Goal: Task Accomplishment & Management: Complete application form

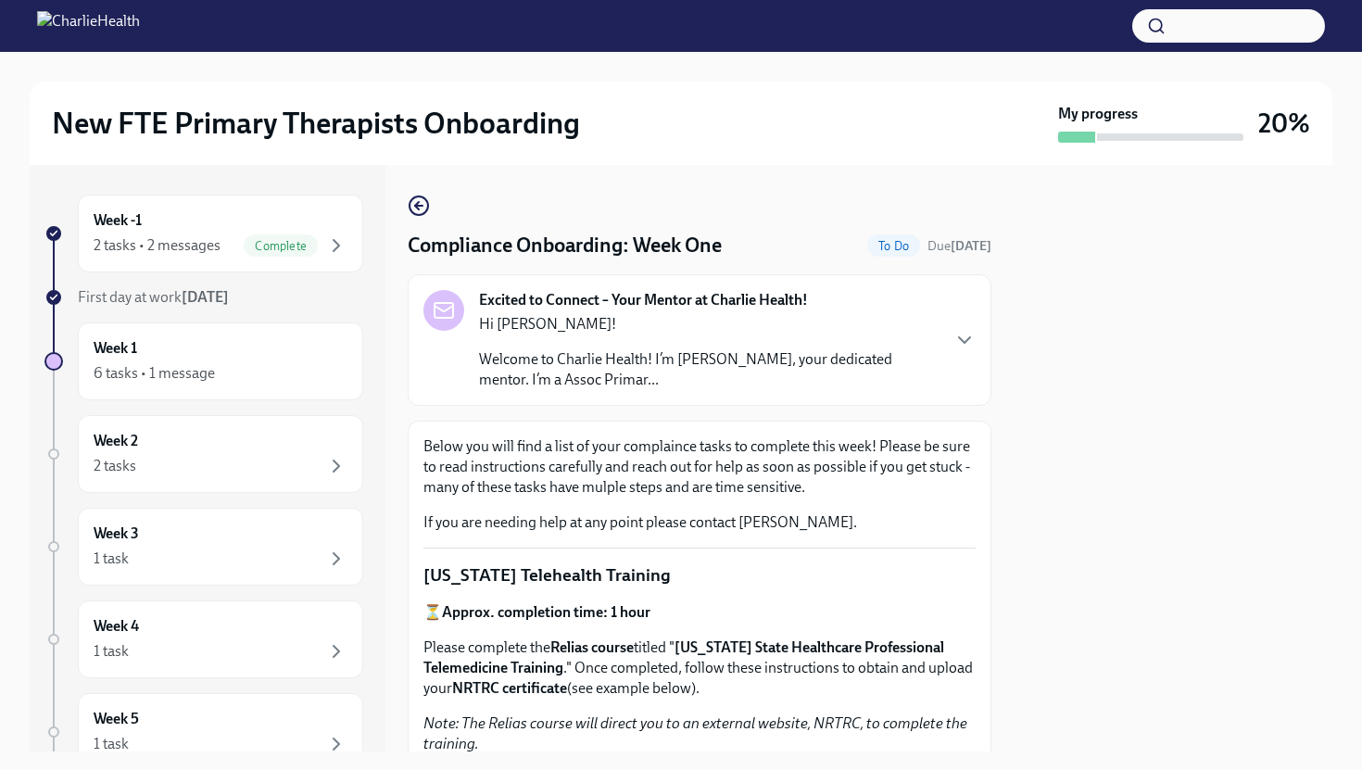
click at [950, 334] on div "Excited to Connect – Your Mentor at Charlie Health! Hi [PERSON_NAME]! Welcome t…" at bounding box center [699, 340] width 552 height 100
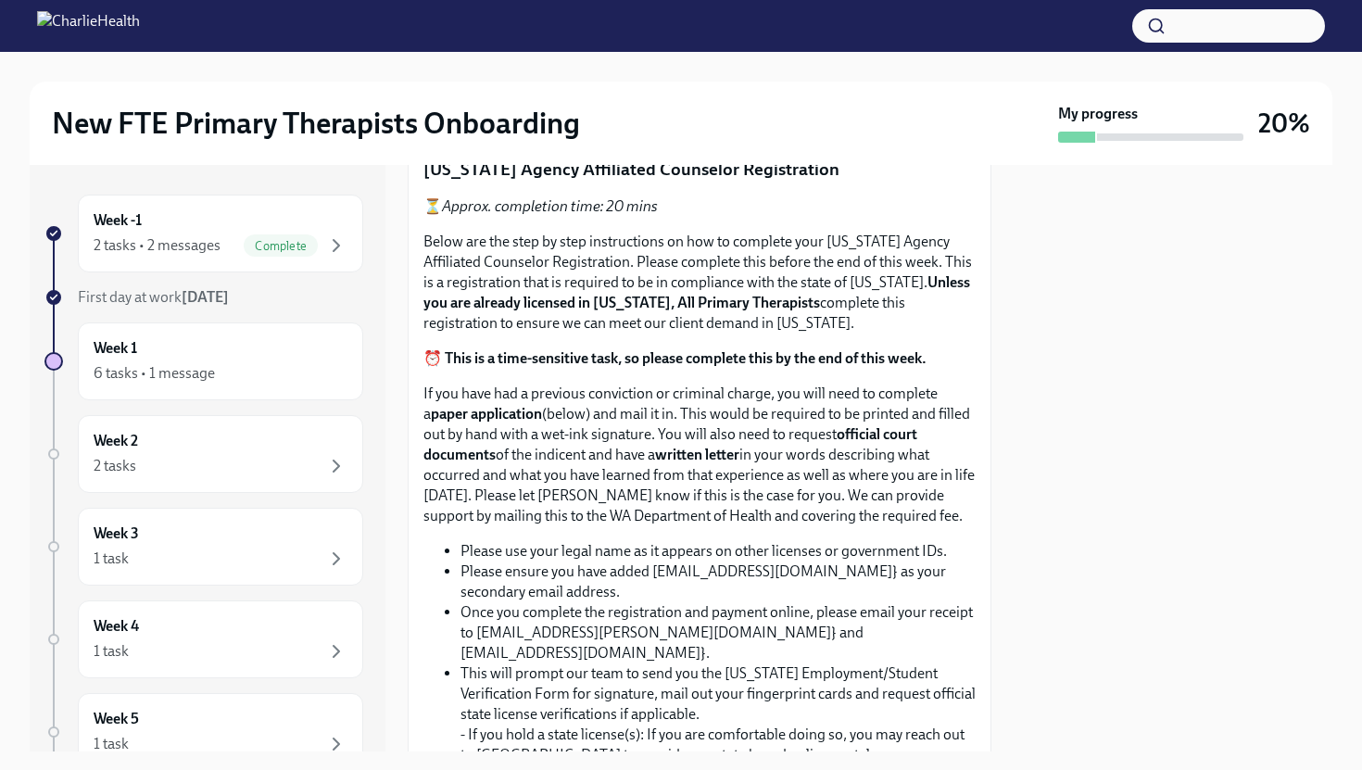
scroll to position [1327, 0]
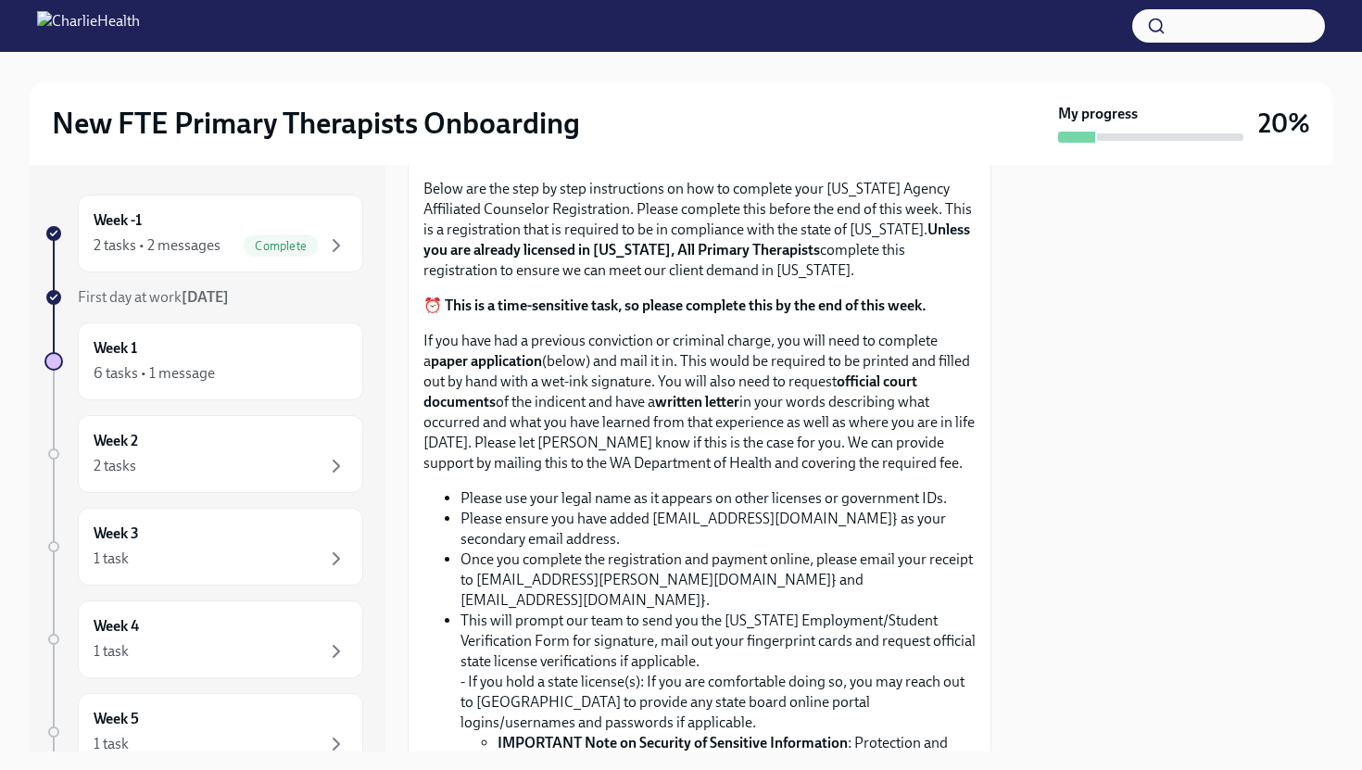
scroll to position [1249, 0]
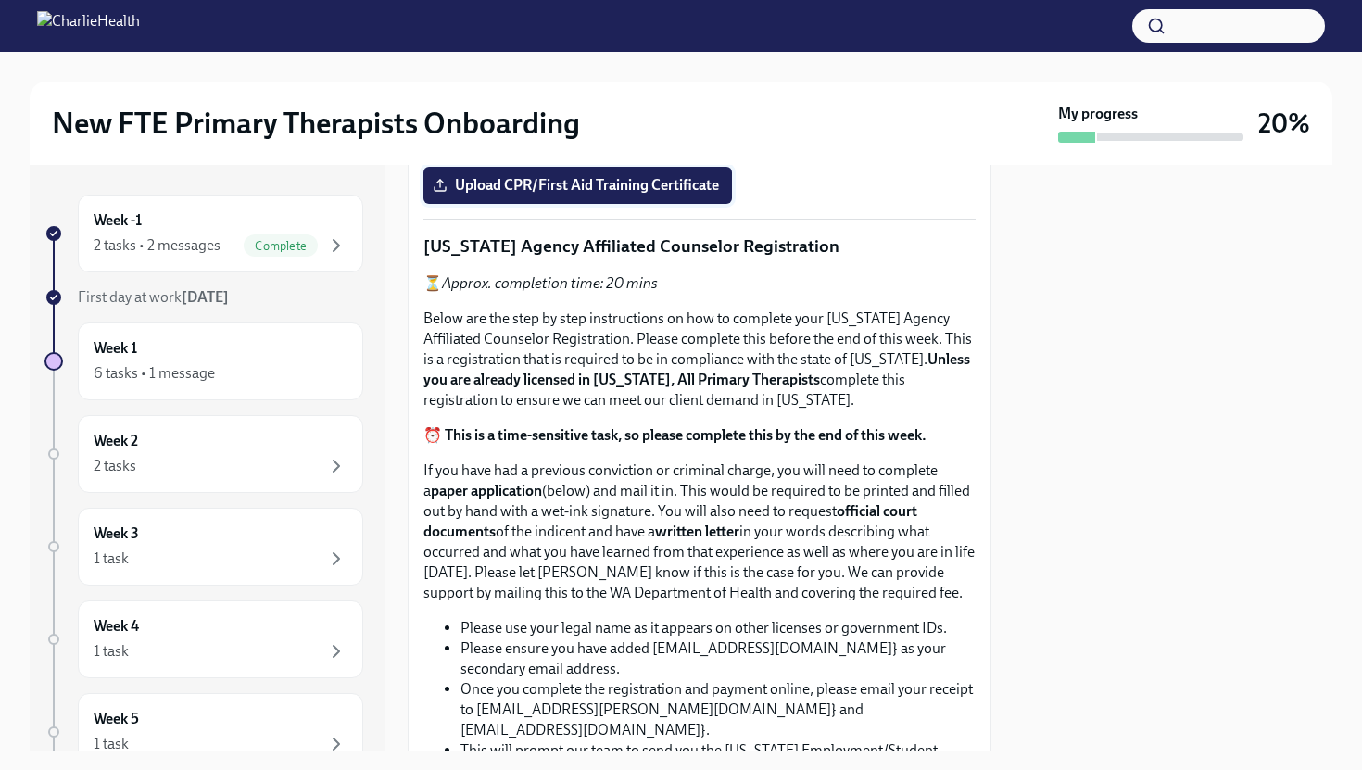
click at [637, 195] on span "Upload CPR/First Aid Training Certificate" at bounding box center [577, 185] width 282 height 19
click at [0, 0] on input "Upload CPR/First Aid Training Certificate" at bounding box center [0, 0] width 0 height 0
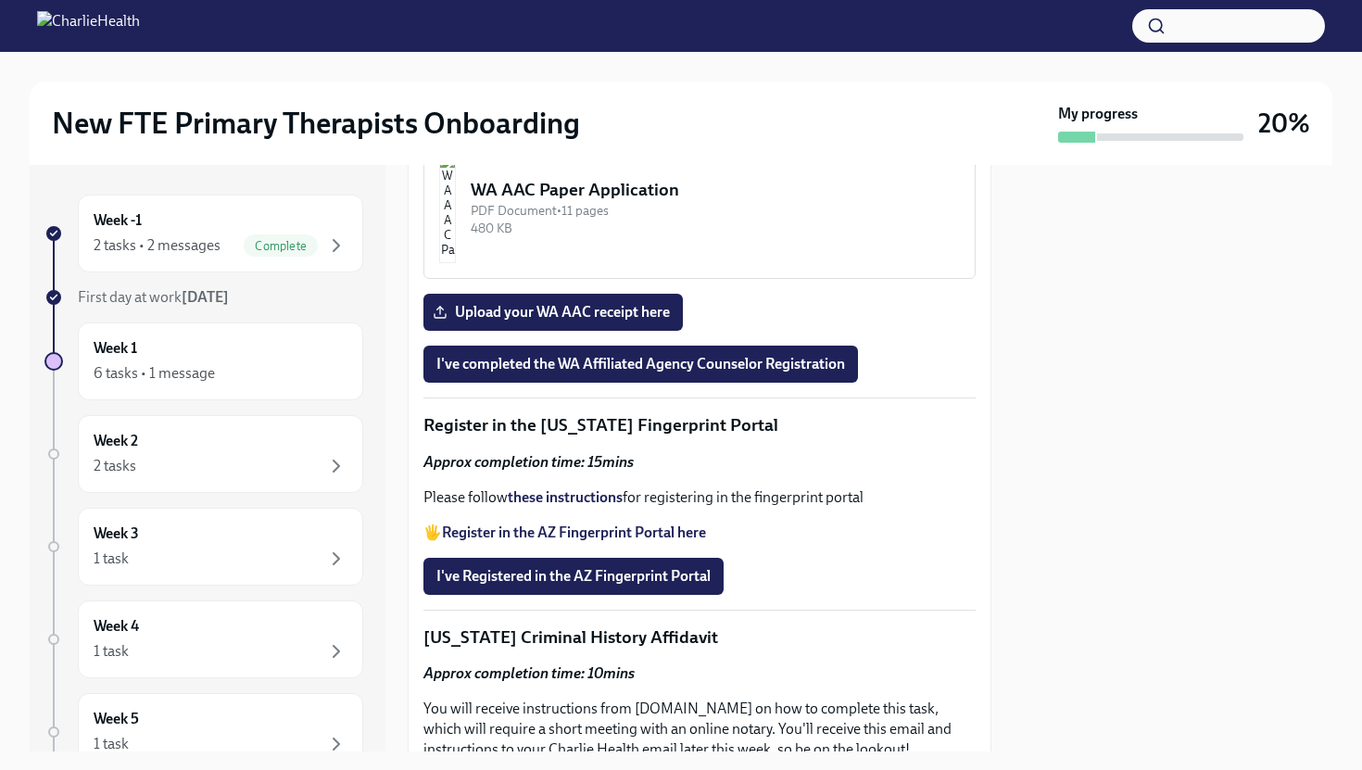
scroll to position [2498, 0]
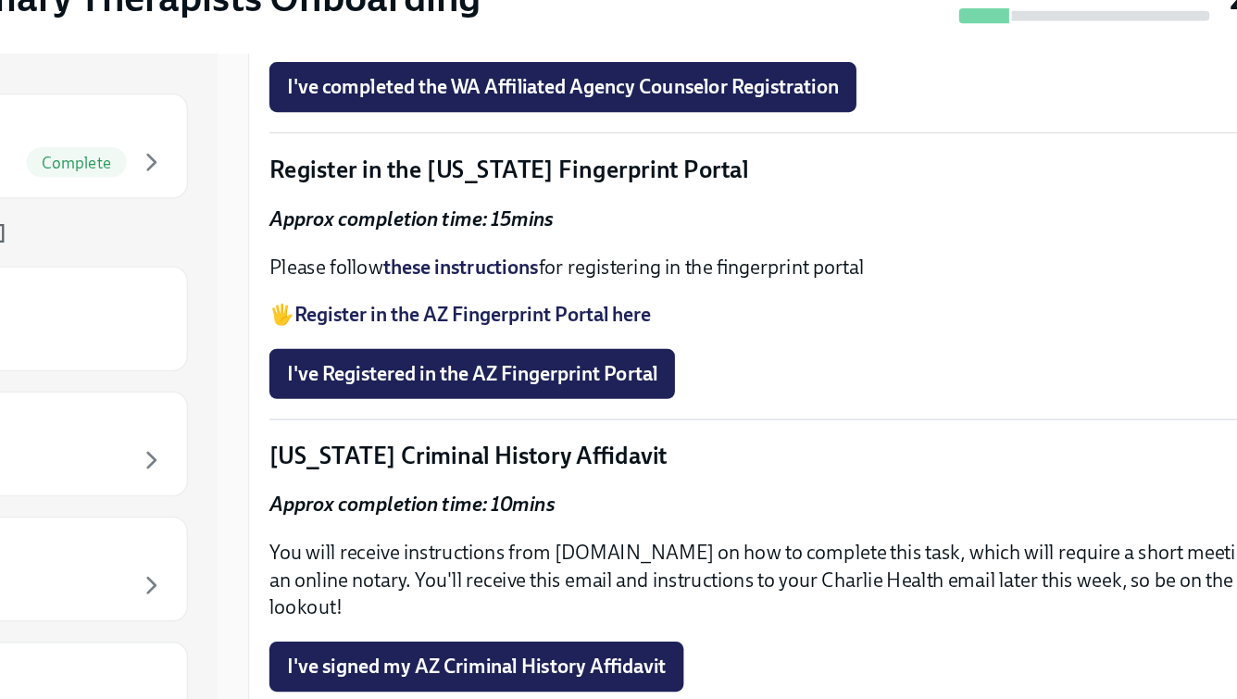
scroll to position [2130, 0]
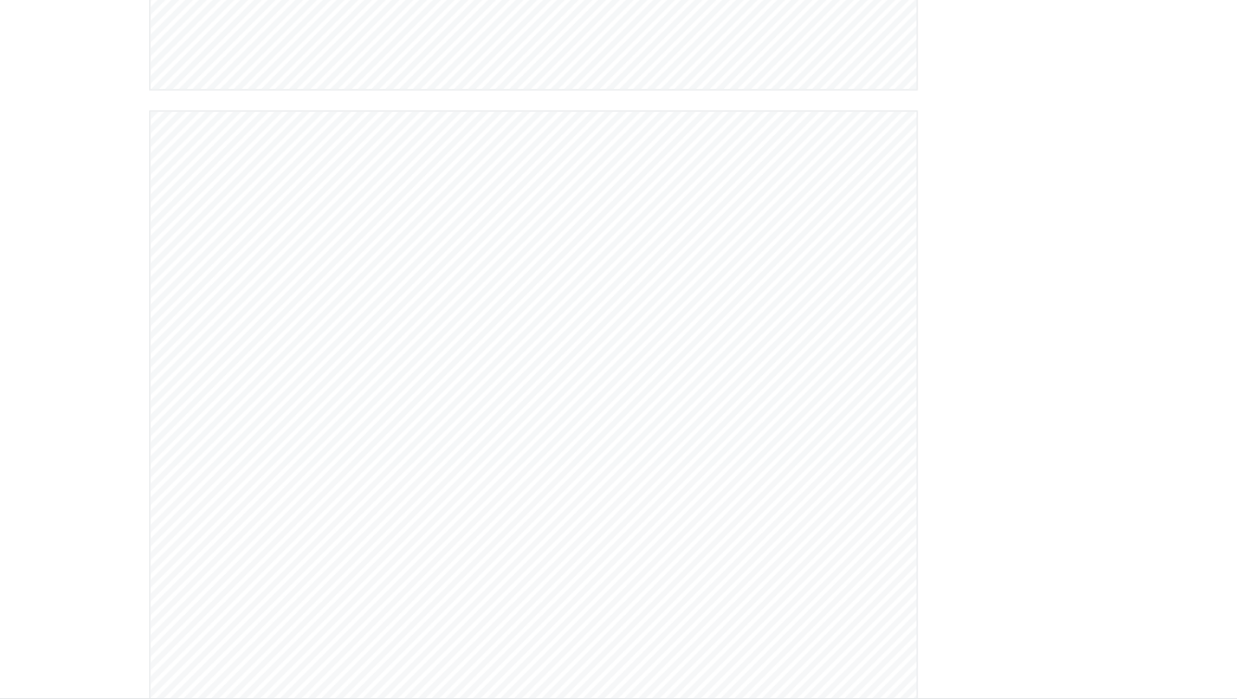
scroll to position [2260, 0]
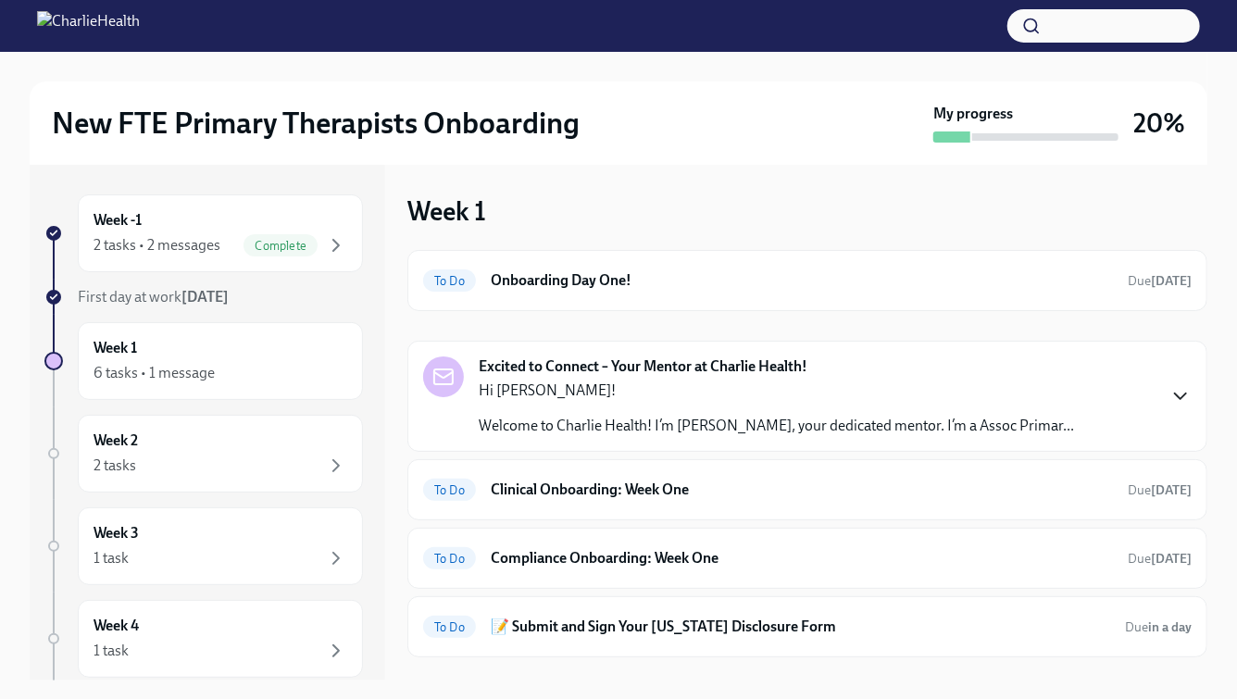
click at [1171, 394] on icon "button" at bounding box center [1181, 396] width 22 height 22
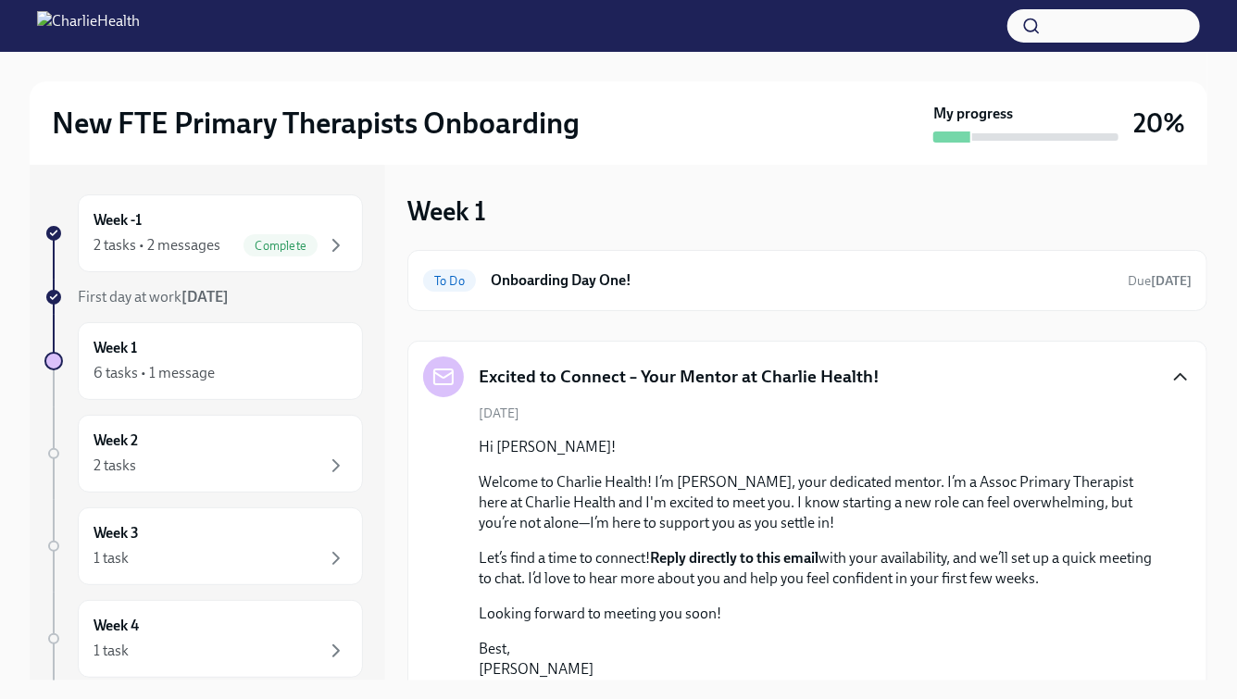
click at [1171, 394] on div "Excited to Connect – Your Mentor at Charlie Health!" at bounding box center [807, 377] width 769 height 41
click at [1196, 374] on div "Excited to Connect – Your Mentor at Charlie Health! September 3rd Hi Nicole! We…" at bounding box center [808, 538] width 800 height 395
click at [1174, 378] on icon "button" at bounding box center [1181, 377] width 22 height 22
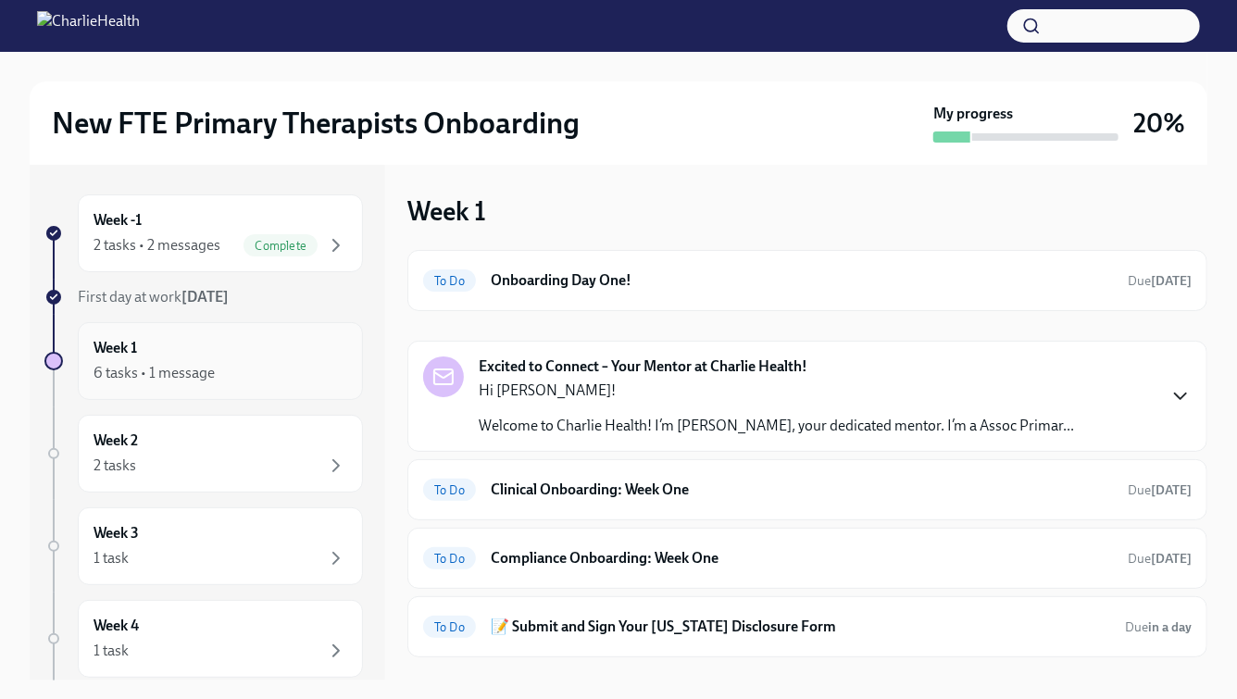
click at [259, 360] on div "Week 1 6 tasks • 1 message" at bounding box center [221, 361] width 254 height 46
click at [335, 251] on icon "button" at bounding box center [336, 245] width 22 height 22
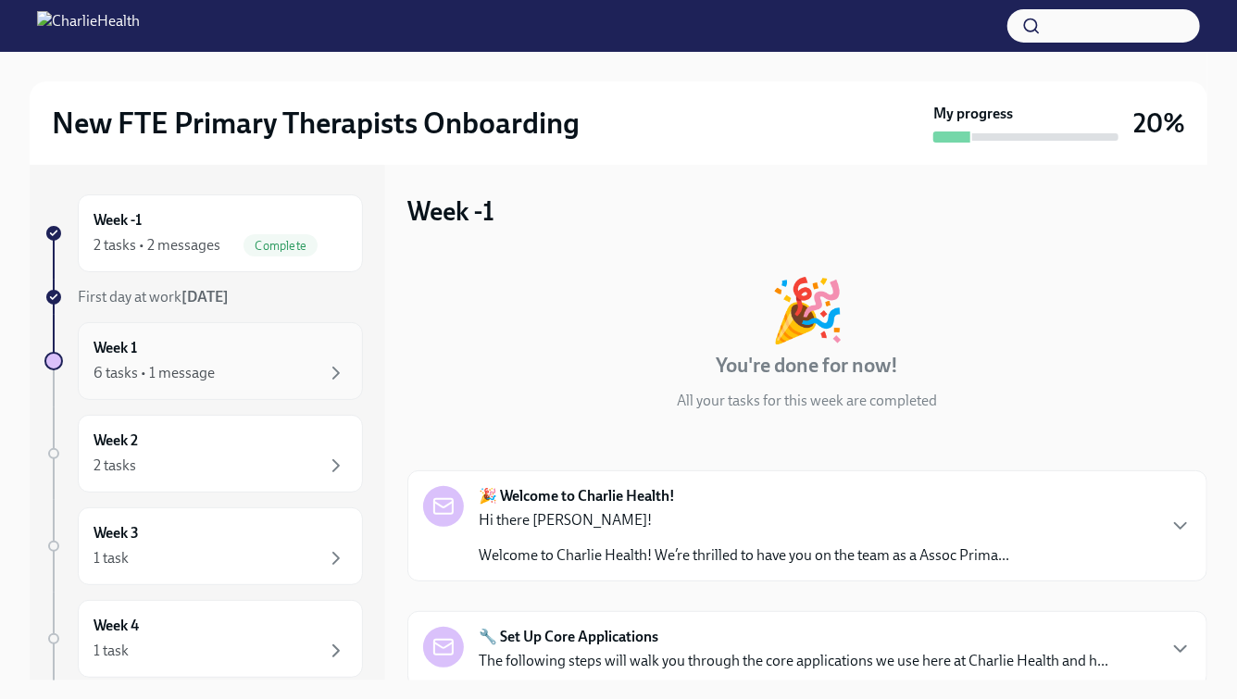
click at [314, 374] on div "6 tasks • 1 message" at bounding box center [221, 373] width 254 height 22
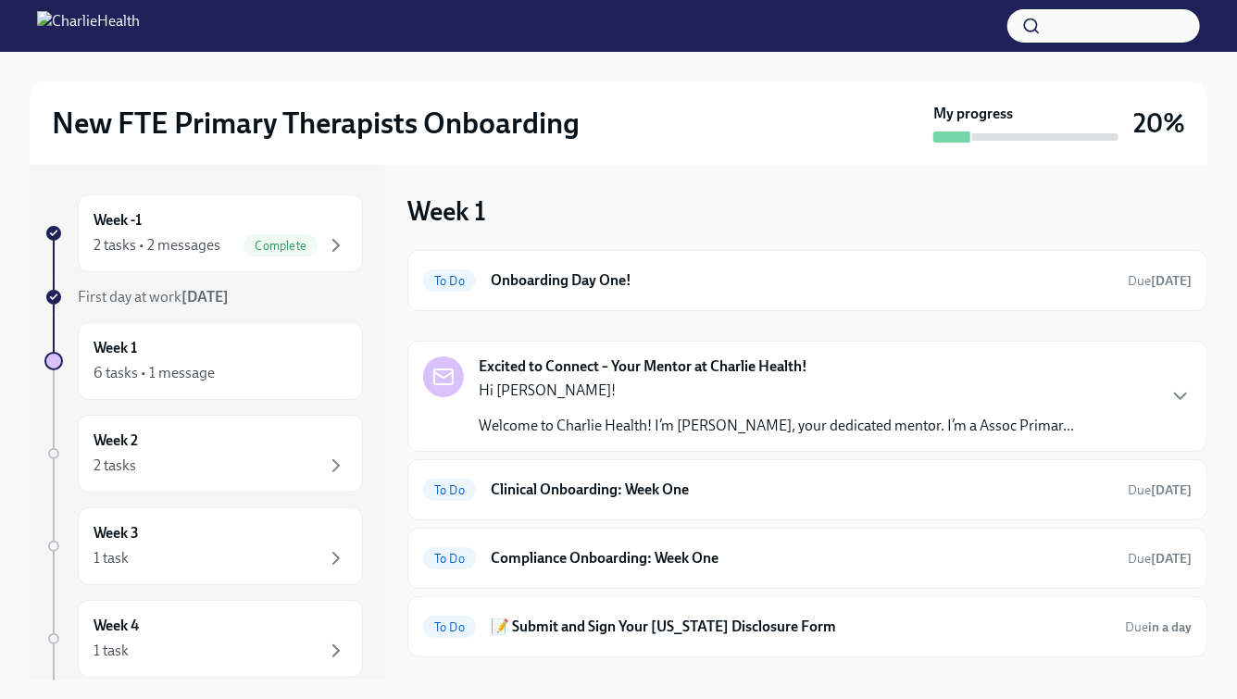
click at [704, 412] on div "Hi Nicole! Welcome to Charlie Health! I’m Shelby Collins, your dedicated mentor…" at bounding box center [777, 409] width 596 height 56
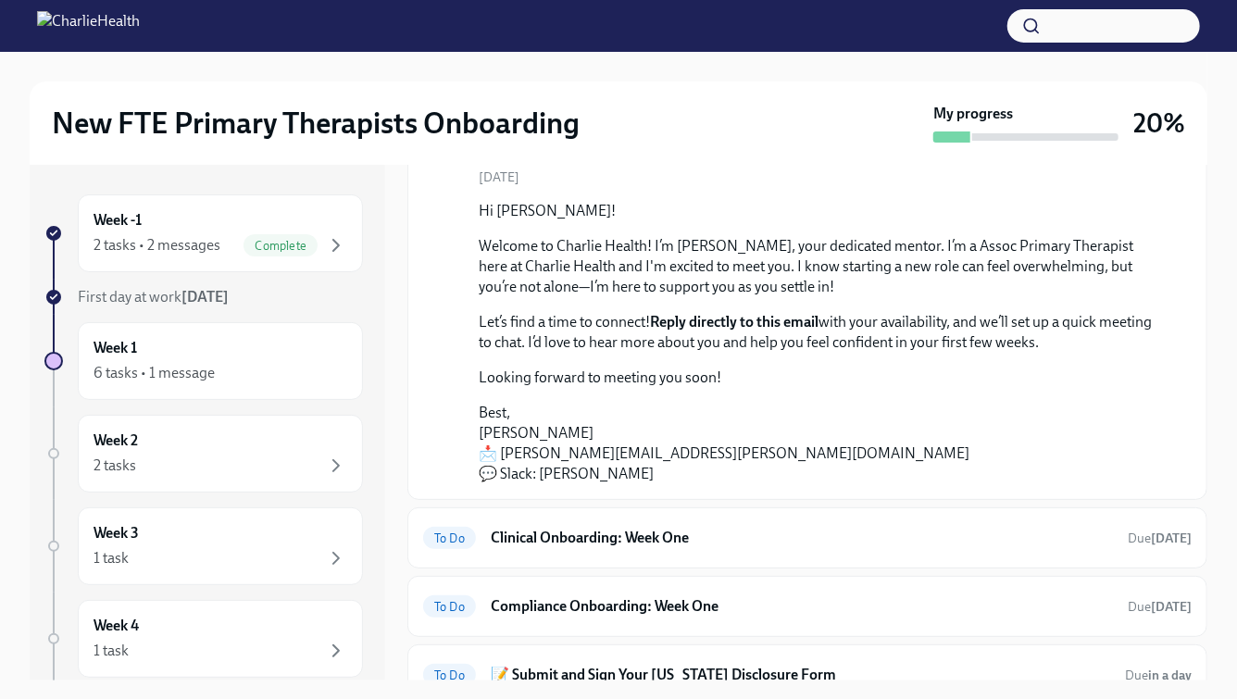
scroll to position [317, 0]
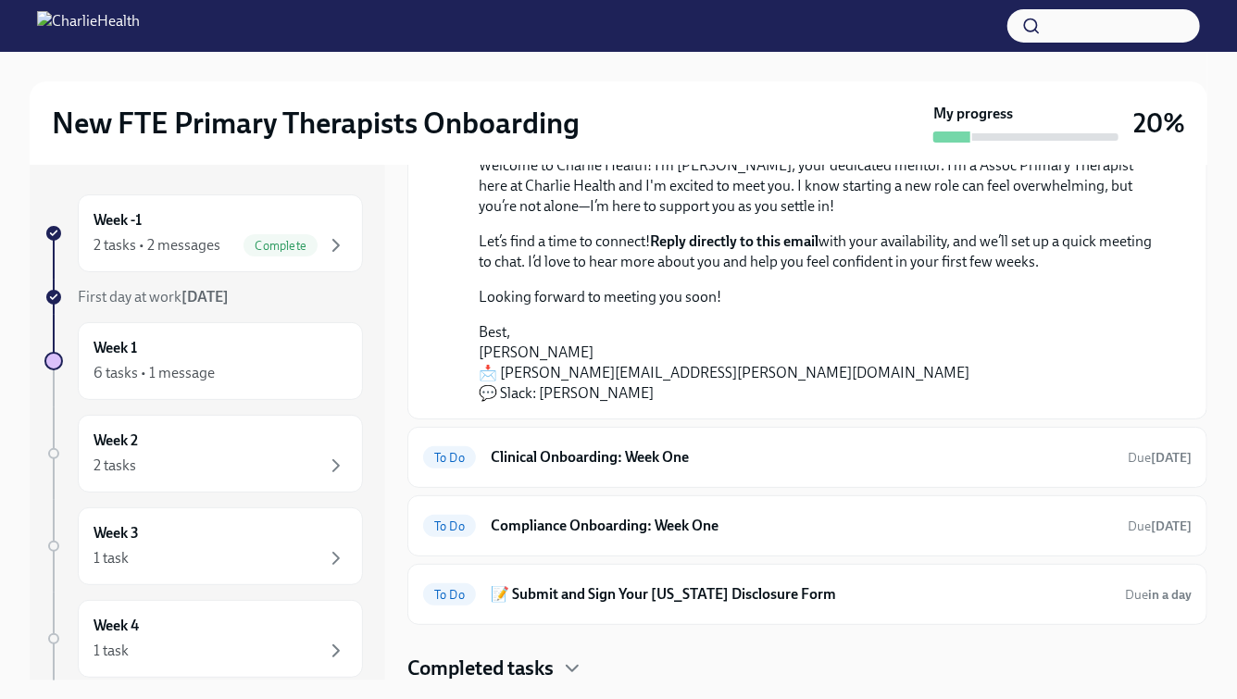
click at [949, 444] on div "To Do Clinical Onboarding: Week One Due in 4 days" at bounding box center [807, 458] width 769 height 30
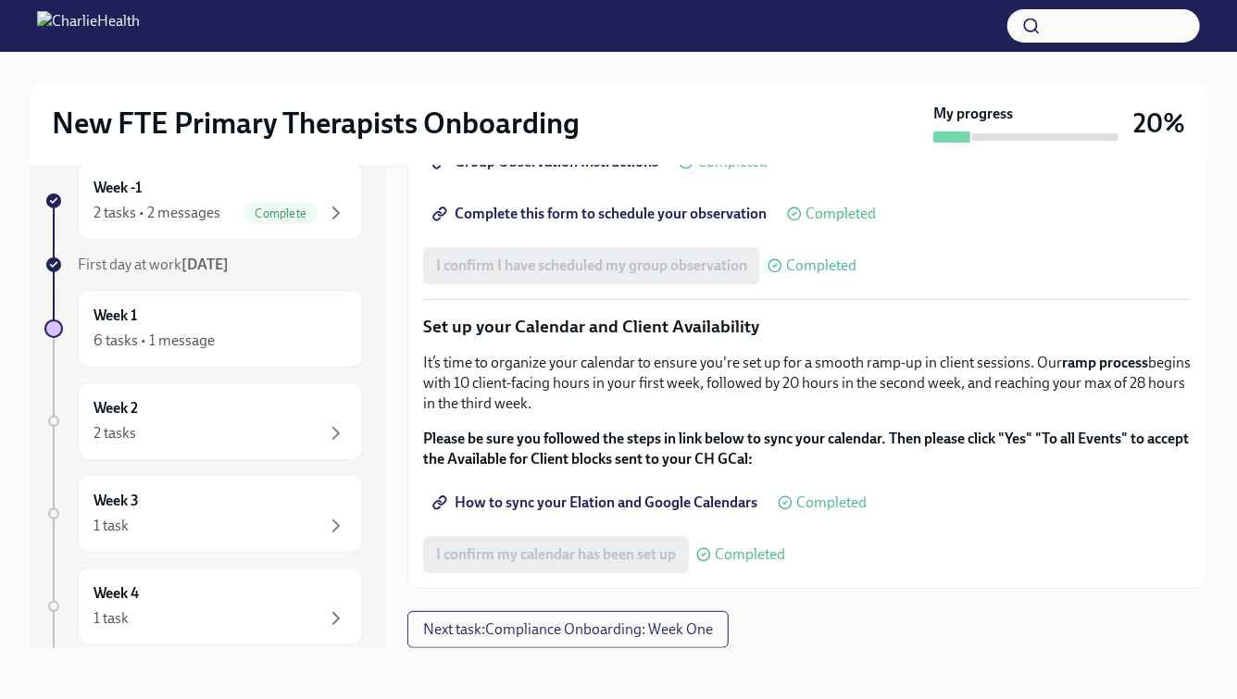
scroll to position [2707, 0]
click at [713, 632] on span "Next task : Compliance Onboarding: Week One" at bounding box center [568, 630] width 290 height 19
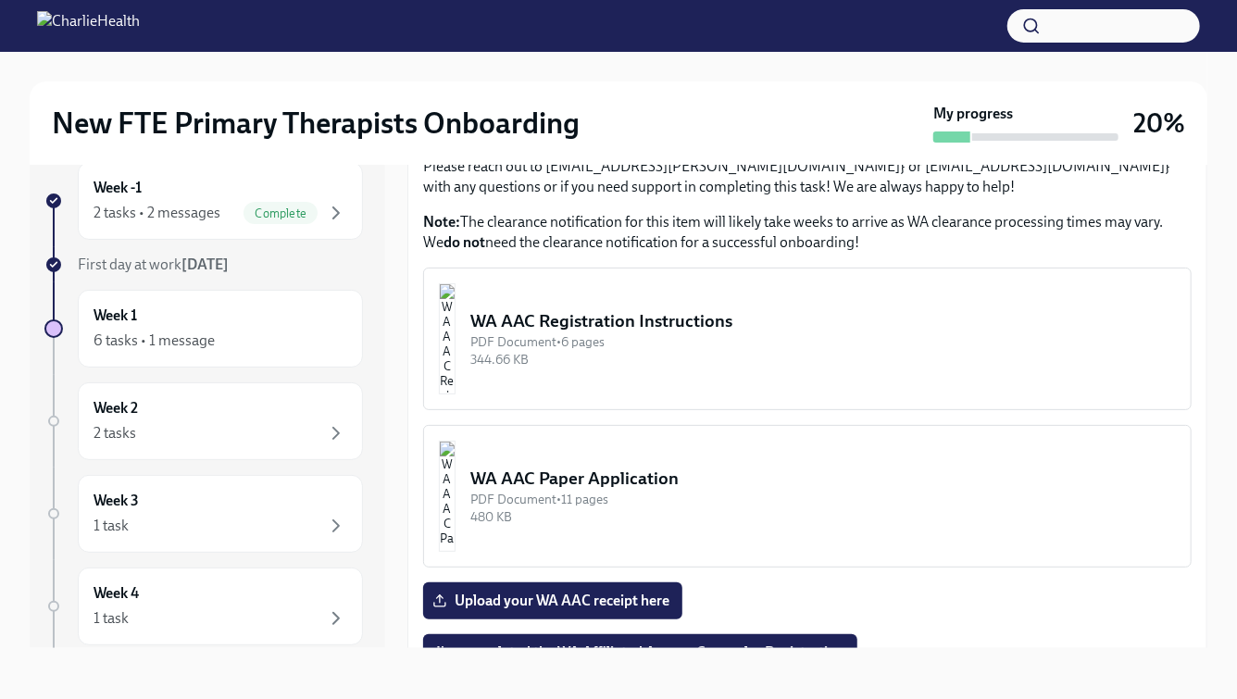
scroll to position [668, 0]
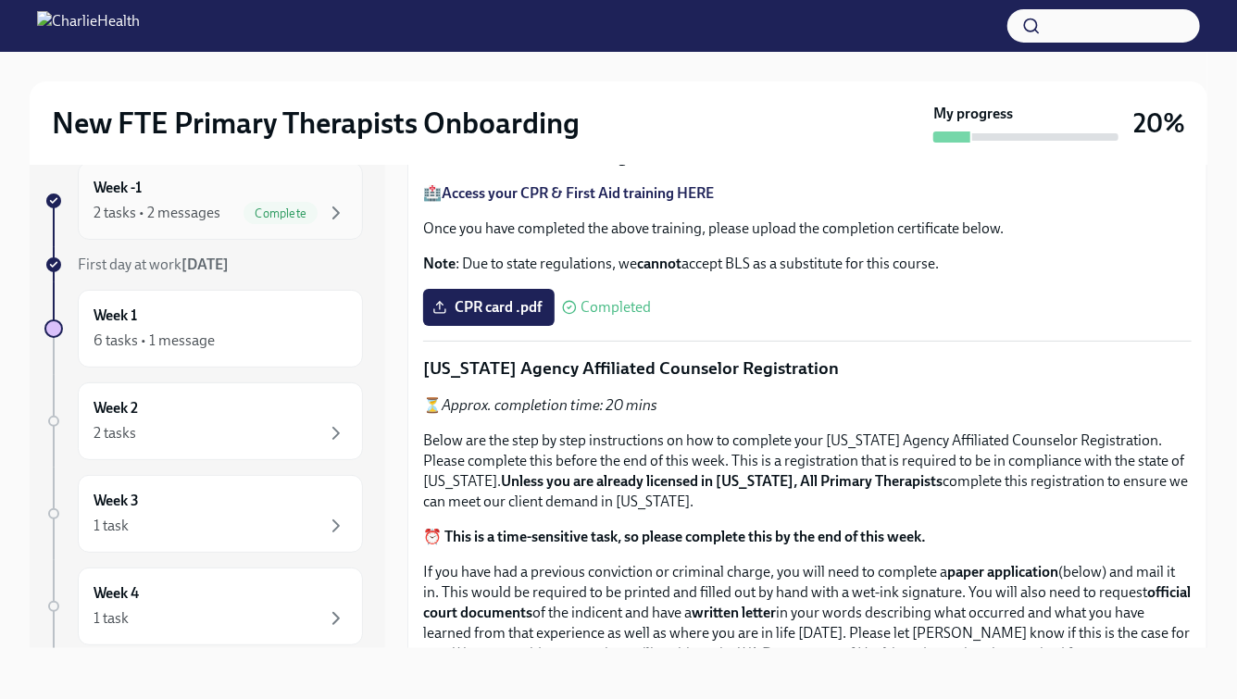
click at [311, 218] on span "Complete" at bounding box center [281, 214] width 74 height 14
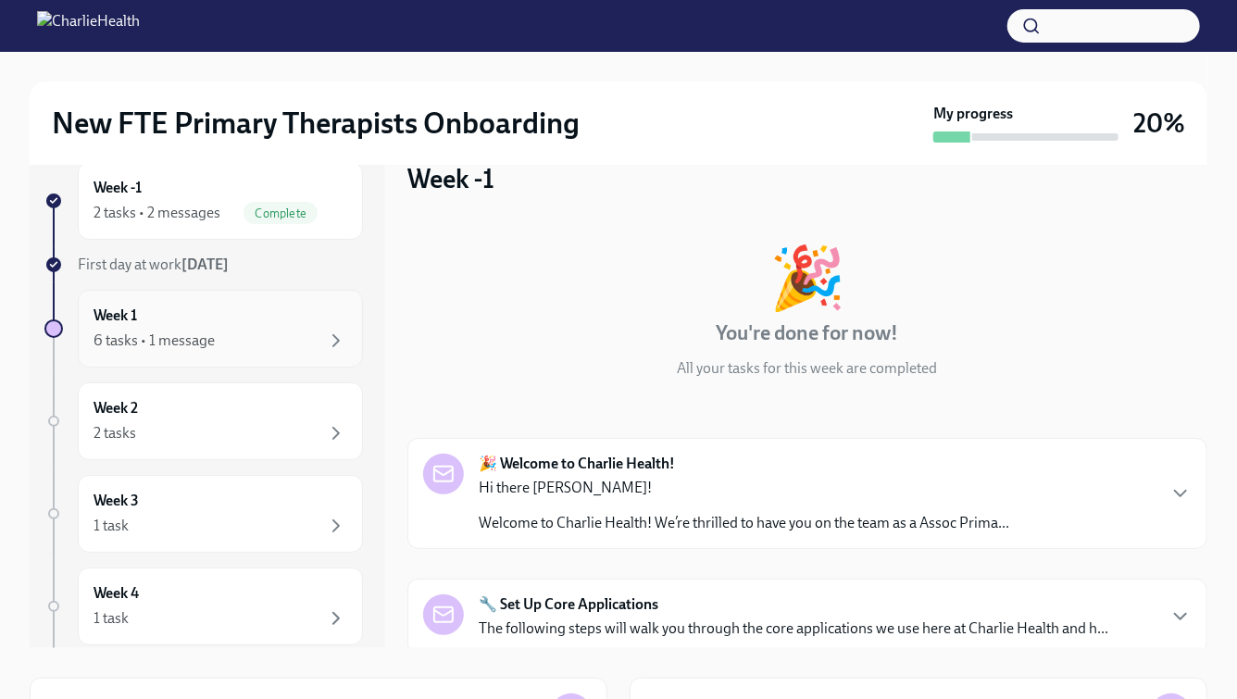
click at [207, 322] on div "Week 1 6 tasks • 1 message" at bounding box center [221, 329] width 254 height 46
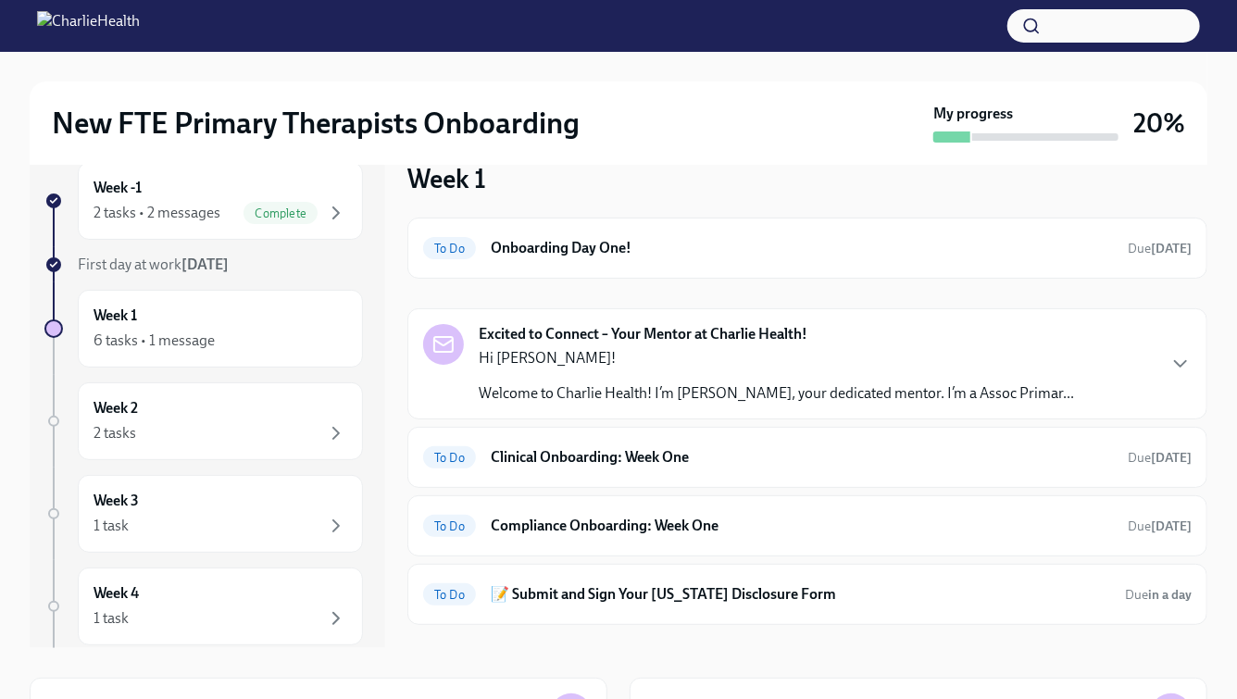
scroll to position [32, 0]
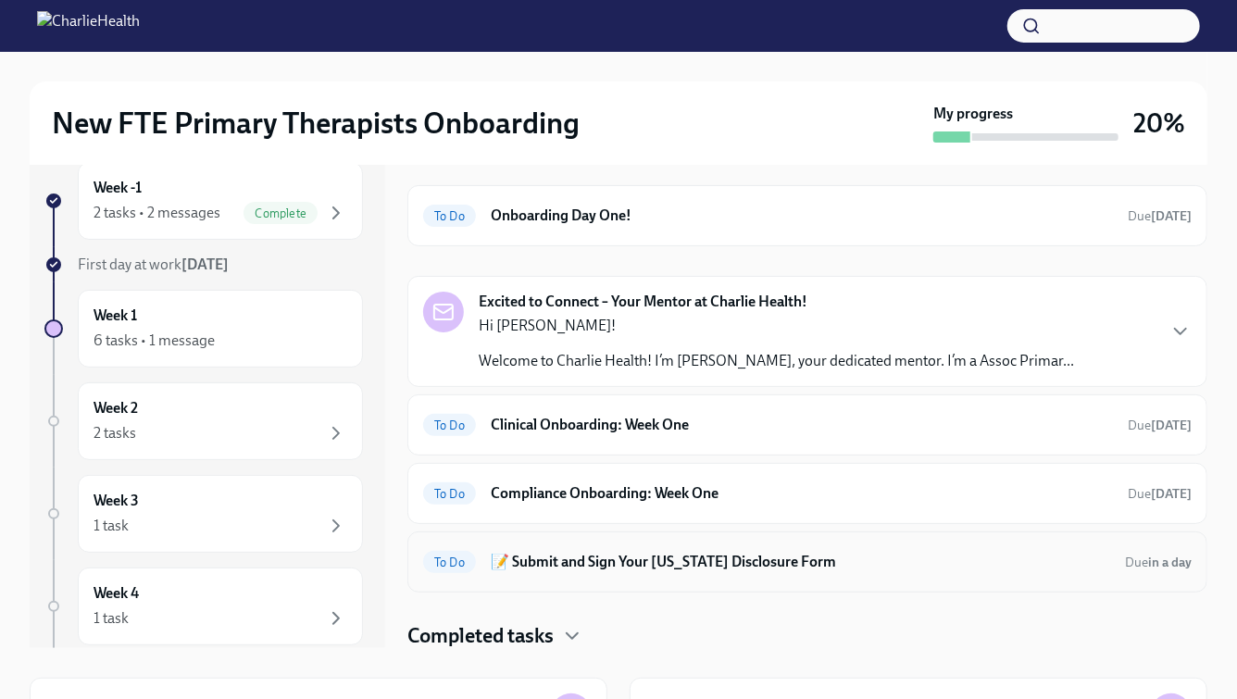
click at [580, 556] on h6 "📝 Submit and Sign Your [US_STATE] Disclosure Form" at bounding box center [801, 562] width 620 height 20
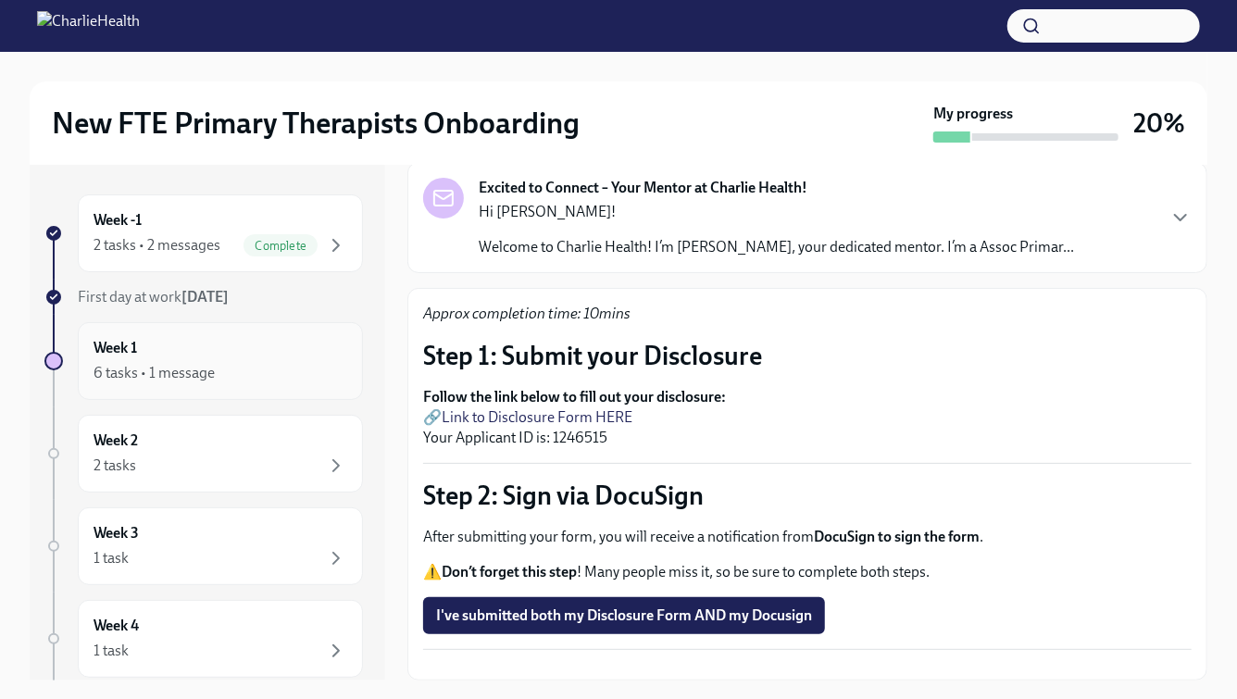
click at [275, 377] on div "6 tasks • 1 message" at bounding box center [221, 373] width 254 height 22
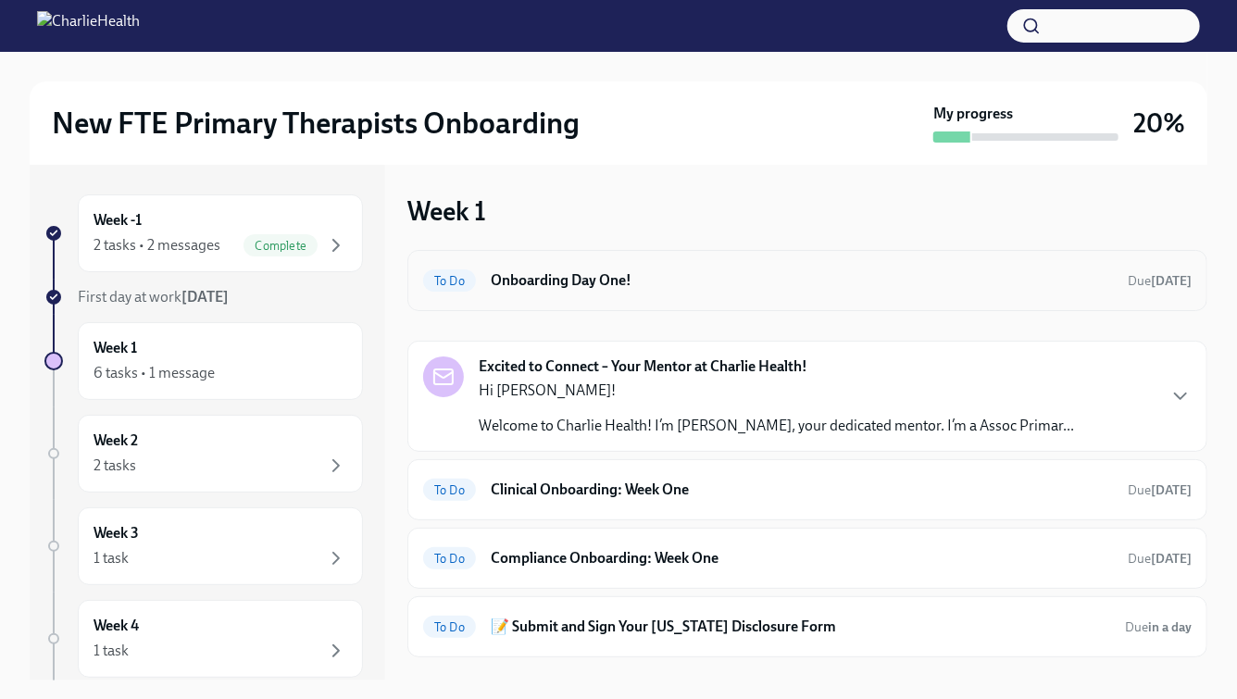
click at [1136, 300] on div "To Do Onboarding Day One! Due tomorrow" at bounding box center [808, 280] width 800 height 61
click at [1078, 275] on h6 "Onboarding Day One!" at bounding box center [802, 280] width 622 height 20
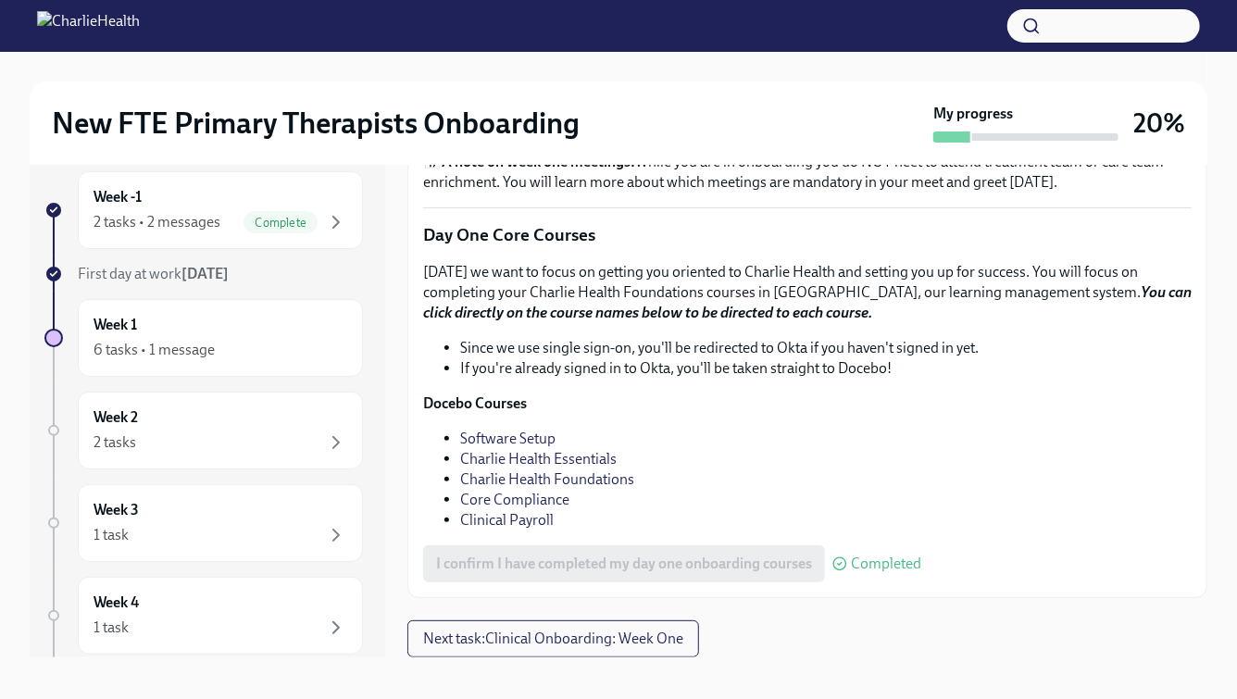
scroll to position [29, 0]
